Goal: Information Seeking & Learning: Learn about a topic

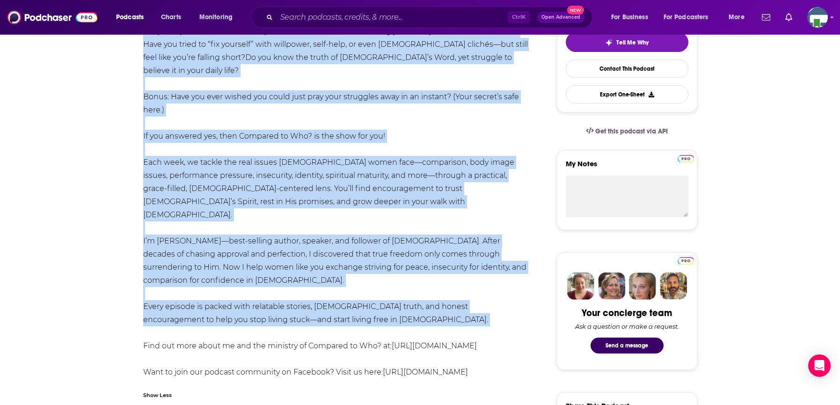
scroll to position [240, 0]
click at [403, 16] on input "Search podcasts, credits, & more..." at bounding box center [392, 17] width 231 height 15
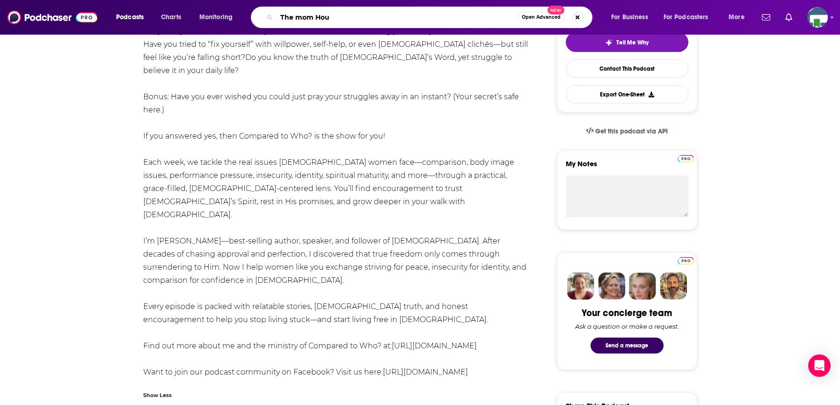
type input "The mom Hour"
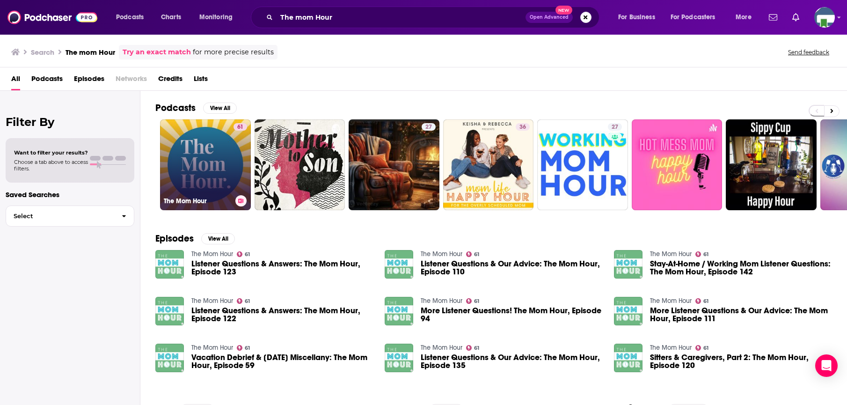
click at [233, 159] on div "61" at bounding box center [240, 159] width 14 height 72
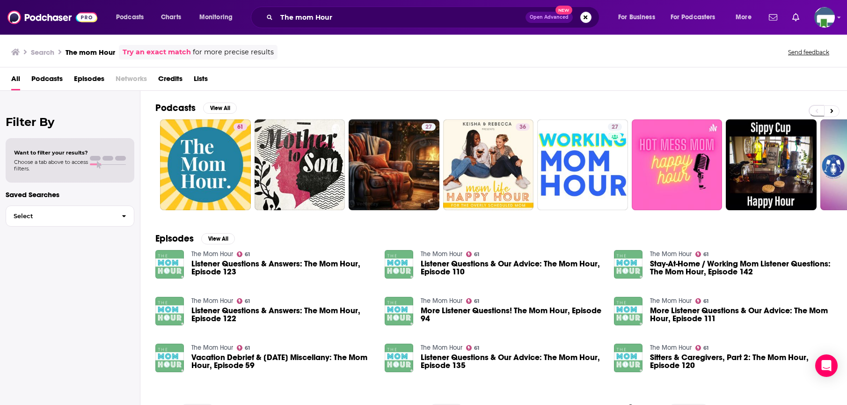
click at [211, 253] on link "The Mom Hour" at bounding box center [212, 254] width 42 height 8
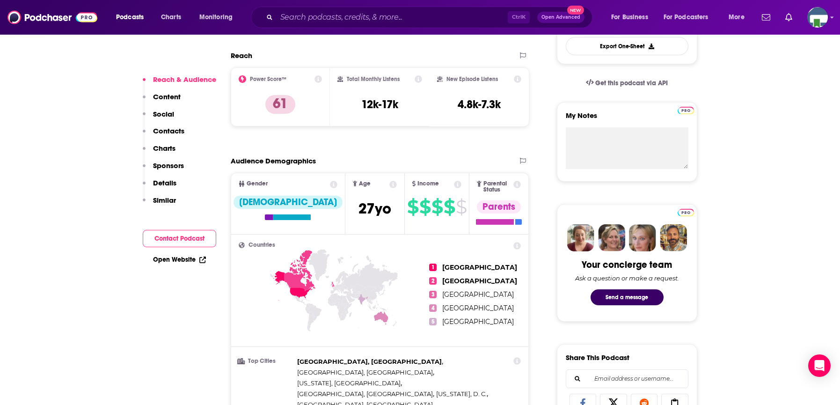
scroll to position [281, 0]
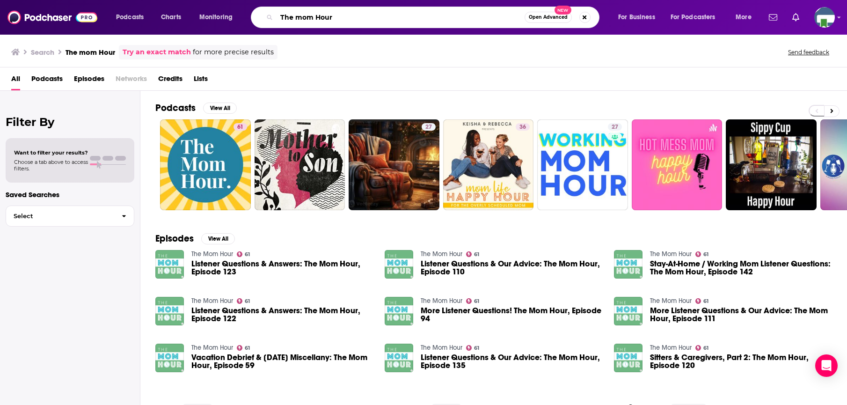
drag, startPoint x: 366, startPoint y: 21, endPoint x: 253, endPoint y: 24, distance: 112.8
click at [253, 24] on div "The mom Hour Open Advanced New" at bounding box center [425, 18] width 349 height 22
type input "honest as a mother"
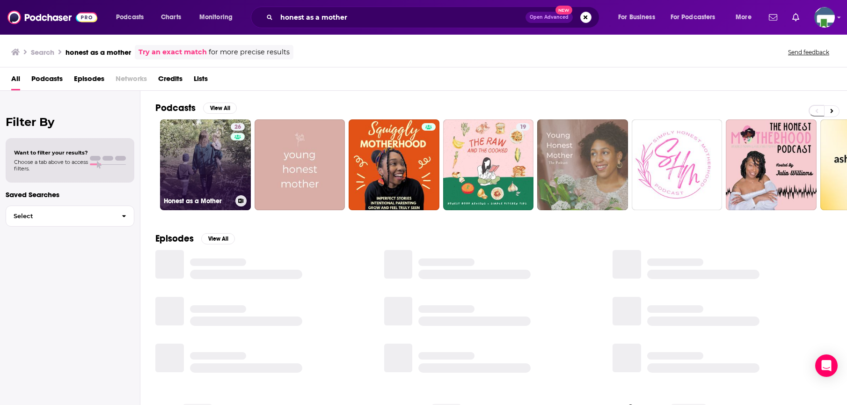
click at [204, 167] on link "26 Honest as a Mother" at bounding box center [205, 164] width 91 height 91
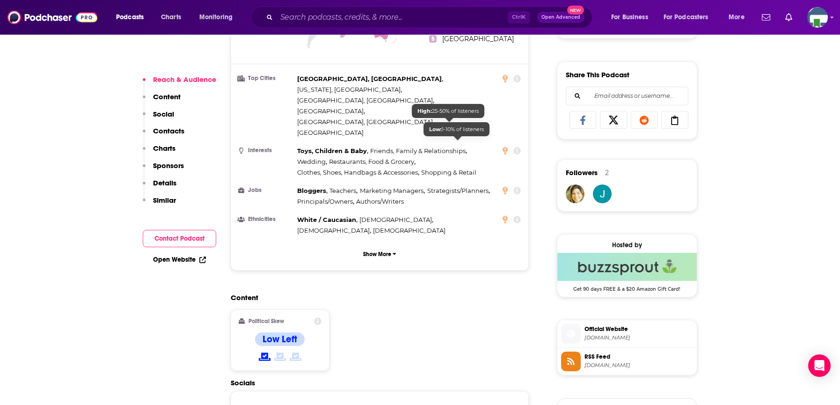
scroll to position [655, 0]
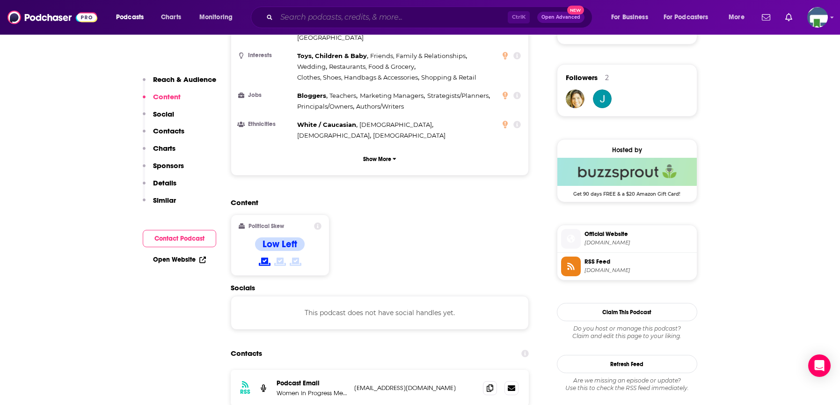
click at [308, 16] on input "Search podcasts, credits, & more..." at bounding box center [392, 17] width 231 height 15
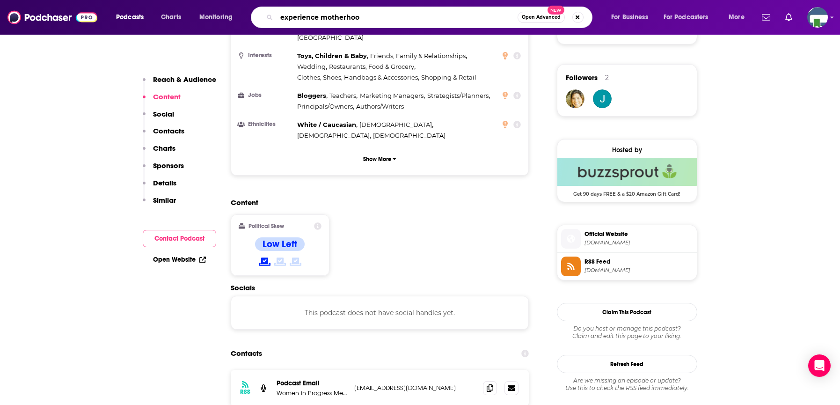
type input "experience motherhood"
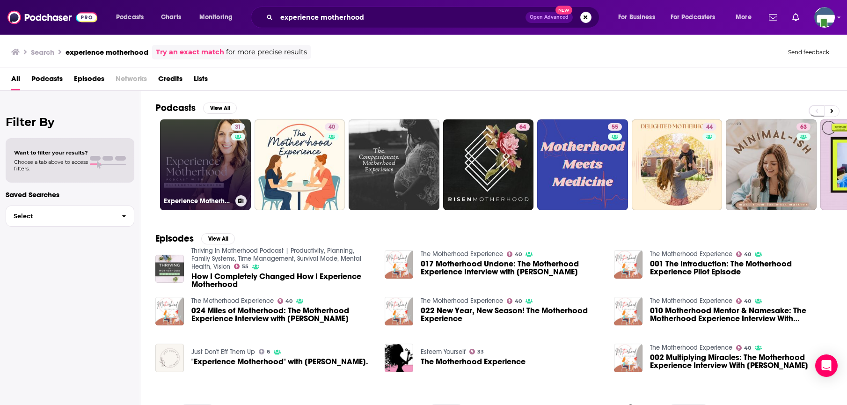
click at [207, 188] on link "31 Experience Motherhood" at bounding box center [205, 164] width 91 height 91
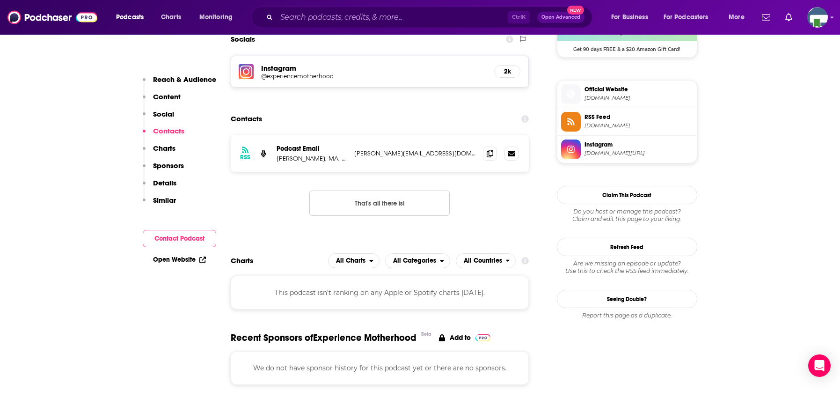
scroll to position [702, 0]
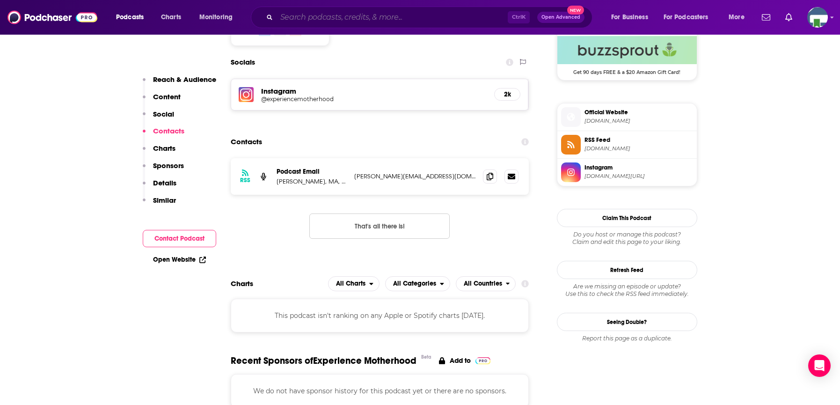
click at [314, 14] on input "Search podcasts, credits, & more..." at bounding box center [392, 17] width 231 height 15
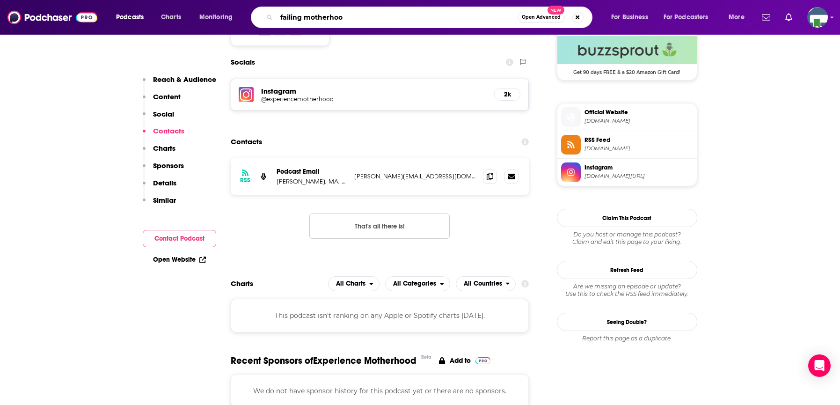
type input "failing motherhood"
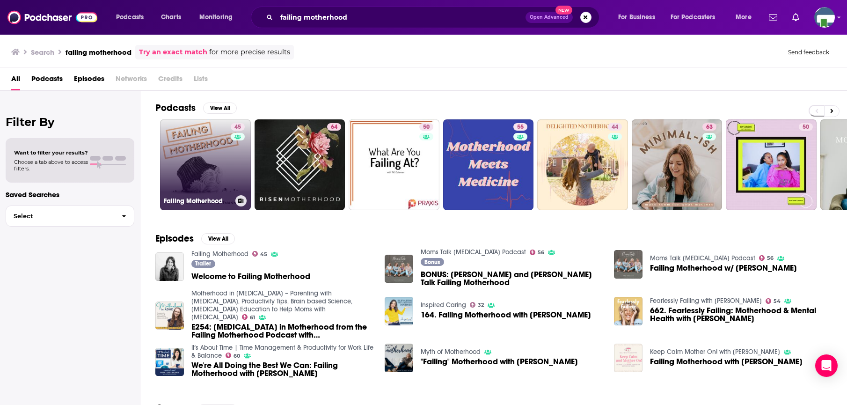
click at [189, 159] on link "45 Failing Motherhood" at bounding box center [205, 164] width 91 height 91
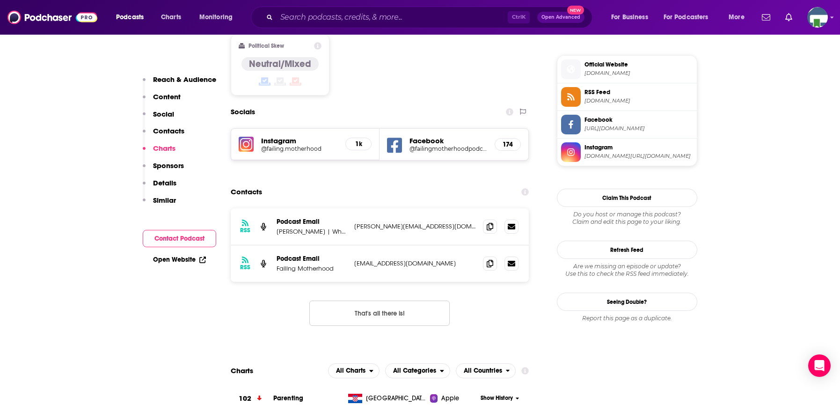
scroll to position [795, 0]
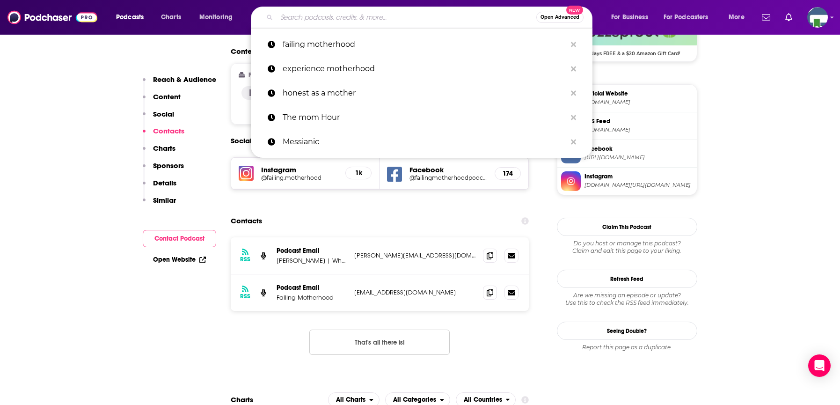
click at [293, 19] on input "Search podcasts, credits, & more..." at bounding box center [407, 17] width 260 height 15
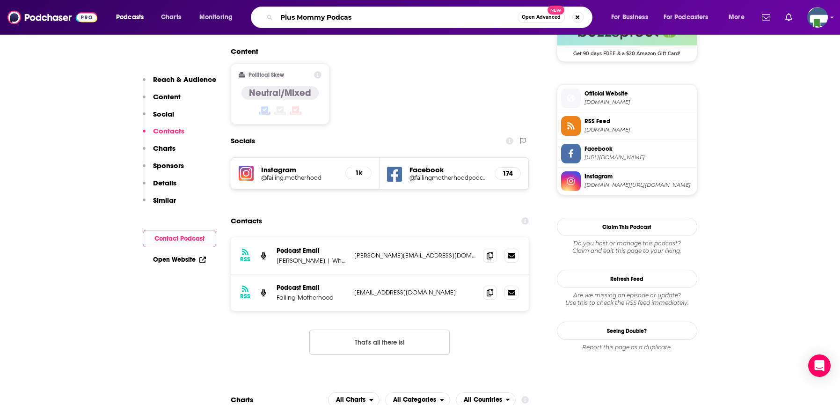
type input "Plus Mommy Podcast"
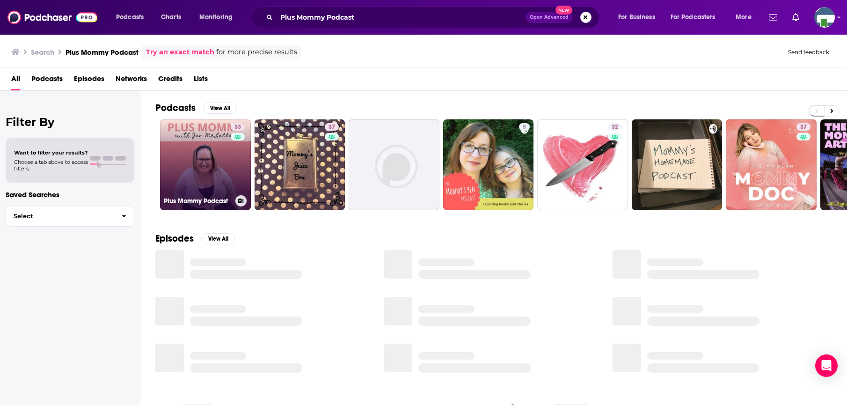
click at [210, 169] on link "33 Plus Mommy Podcast" at bounding box center [205, 164] width 91 height 91
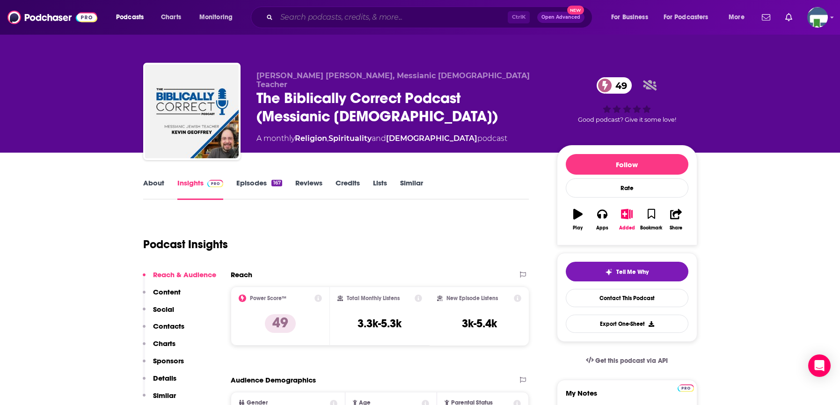
click at [344, 19] on input "Search podcasts, credits, & more..." at bounding box center [392, 17] width 231 height 15
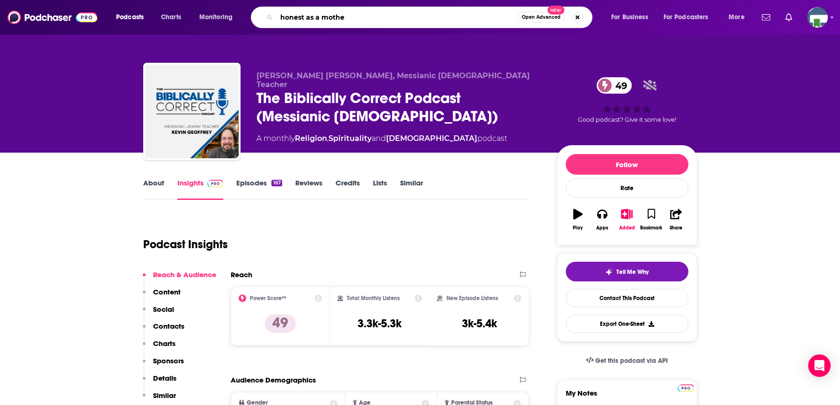
type input "honest as a mother"
